Goal: Find specific page/section: Locate a particular part of the current website

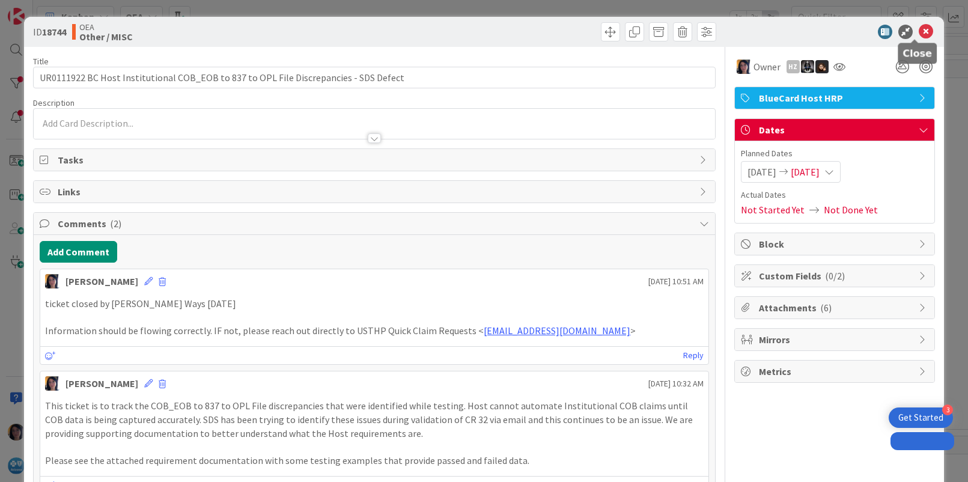
click at [919, 28] on icon at bounding box center [926, 32] width 14 height 14
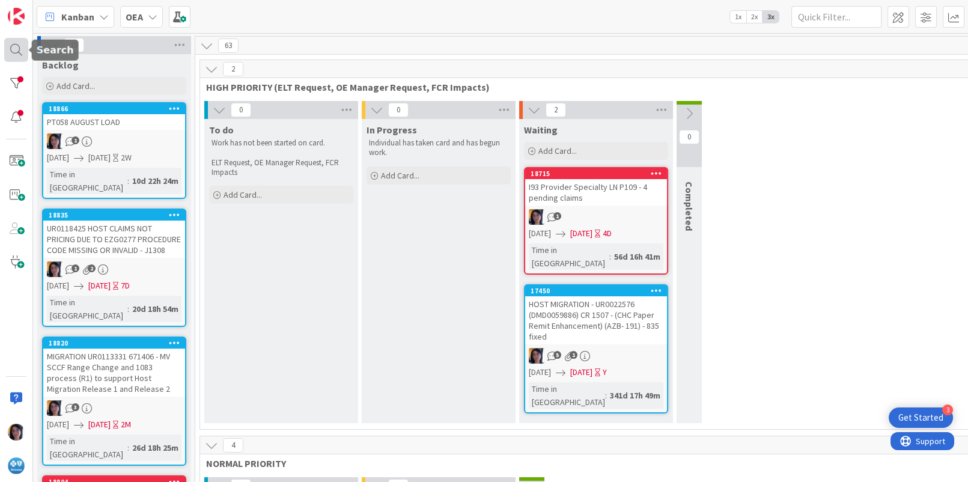
click at [12, 51] on div at bounding box center [16, 50] width 24 height 24
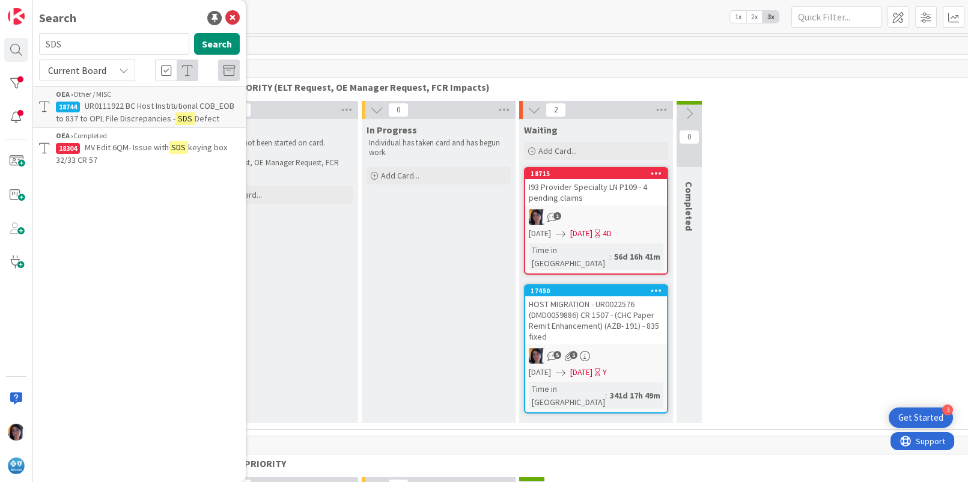
drag, startPoint x: 68, startPoint y: 44, endPoint x: 39, endPoint y: 44, distance: 28.8
click at [39, 44] on input "SDS" at bounding box center [114, 44] width 150 height 22
type input "crumc013"
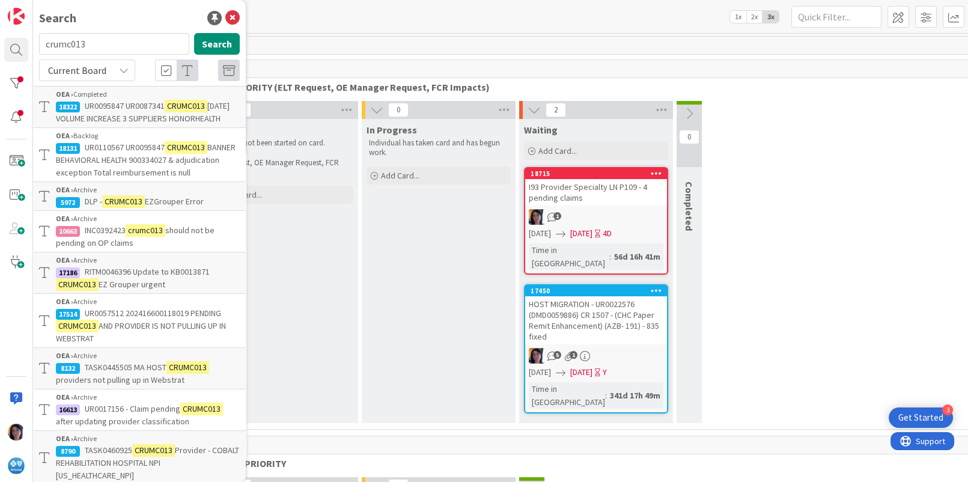
click at [127, 153] on span "UR0110567 UR0095847" at bounding box center [125, 147] width 80 height 11
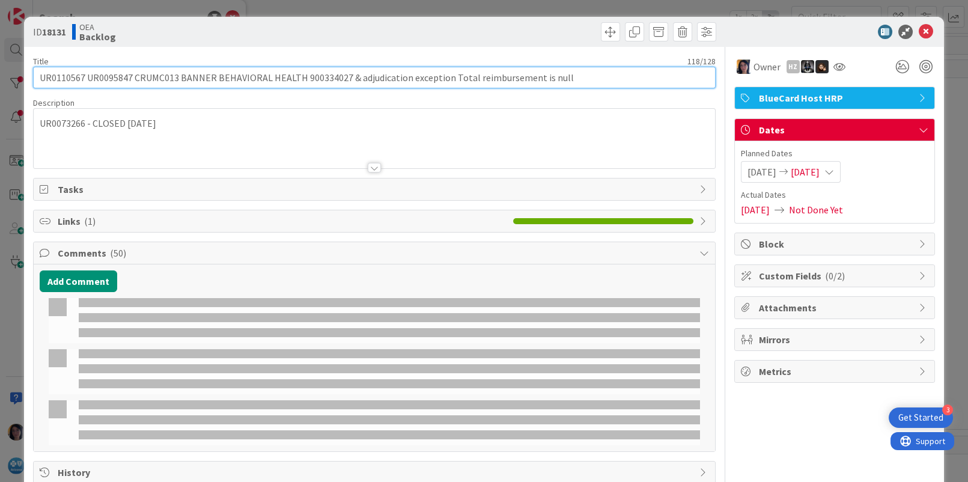
click at [64, 77] on input "UR0110567 UR0095847 CRUMC013 BANNER BEHAVIORAL HEALTH 900334027 & adjudication …" at bounding box center [374, 78] width 682 height 22
